Goal: Find specific page/section: Find specific page/section

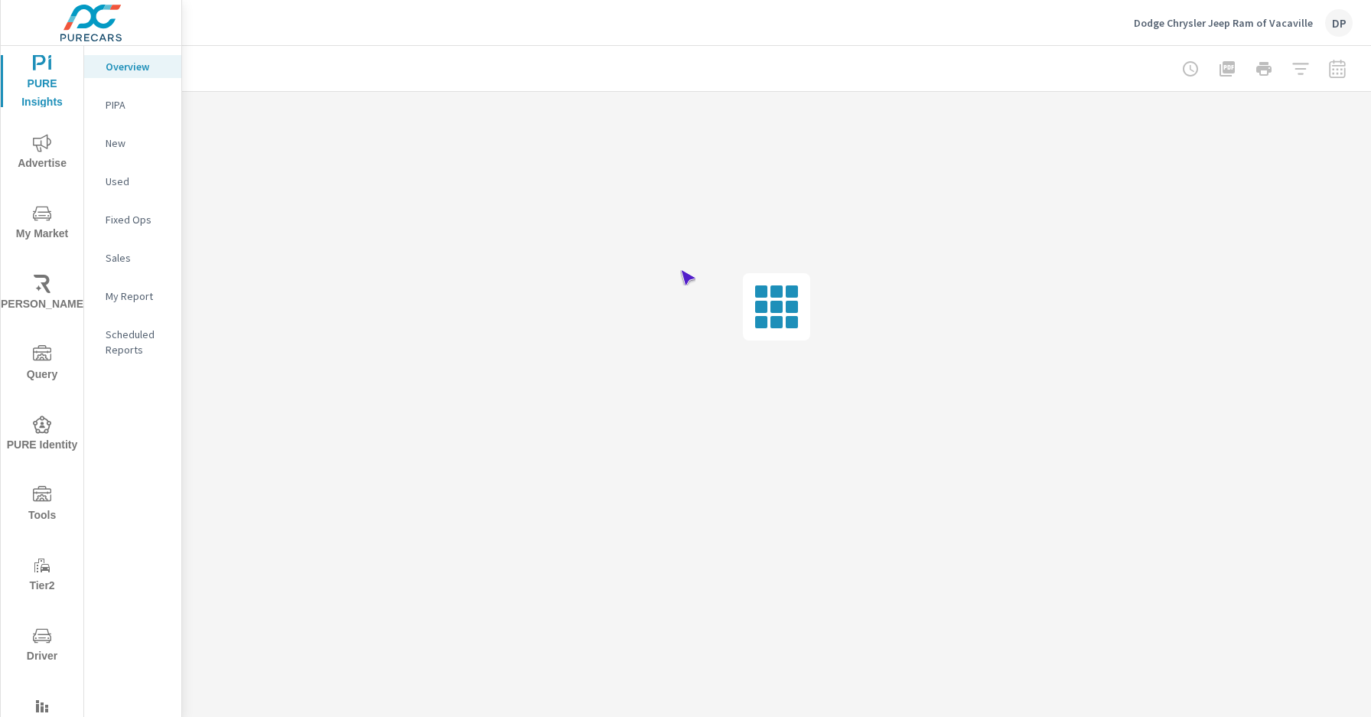
click at [39, 646] on span "Driver" at bounding box center [41, 645] width 73 height 39
